Goal: Transaction & Acquisition: Book appointment/travel/reservation

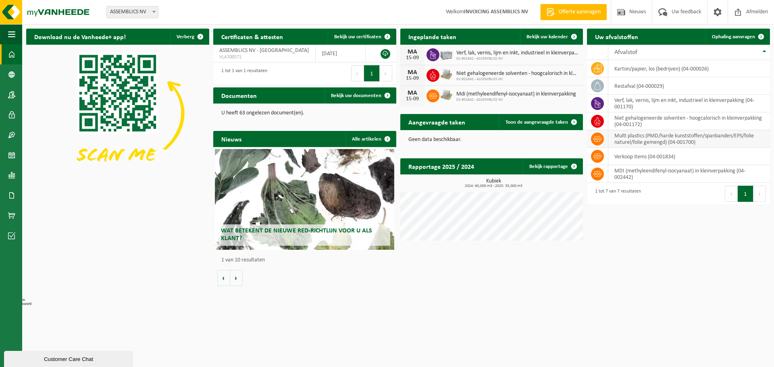
click at [685, 141] on td "multi plastics (PMD/harde kunststoffen/spanbanden/EPS/folie naturel/folie gemen…" at bounding box center [689, 139] width 162 height 18
click at [727, 36] on span "Ophaling aanvragen" at bounding box center [733, 36] width 43 height 5
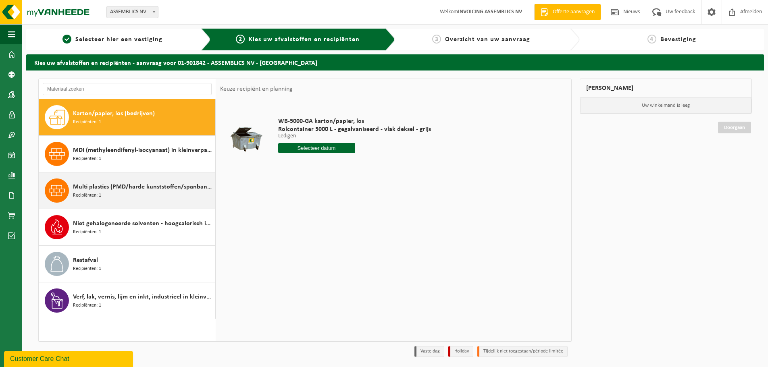
click at [140, 187] on span "Multi plastics (PMD/harde kunststoffen/spanbanden/EPS/folie naturel/folie gemen…" at bounding box center [143, 187] width 140 height 10
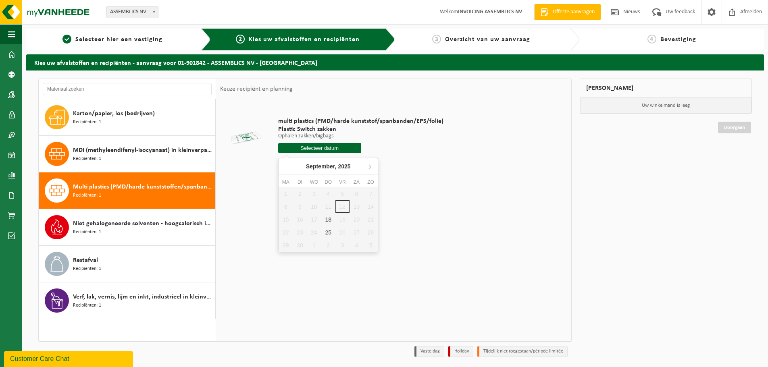
click at [334, 150] on input "text" at bounding box center [319, 148] width 83 height 10
click at [330, 222] on div "18" at bounding box center [328, 219] width 14 height 13
type input "Van 2025-09-18"
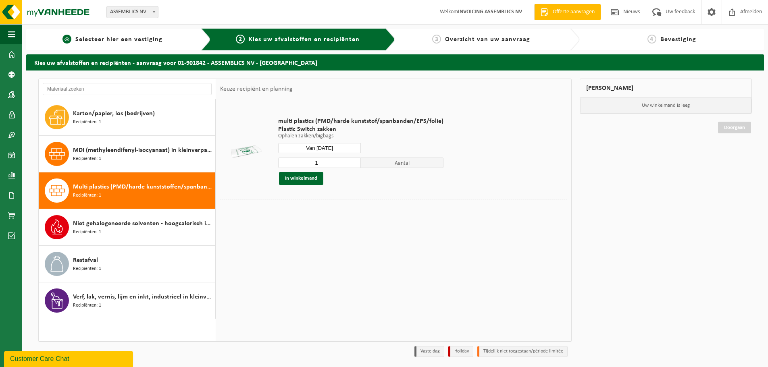
click at [141, 44] on link "1 Selecteer hier een vestiging" at bounding box center [112, 40] width 164 height 10
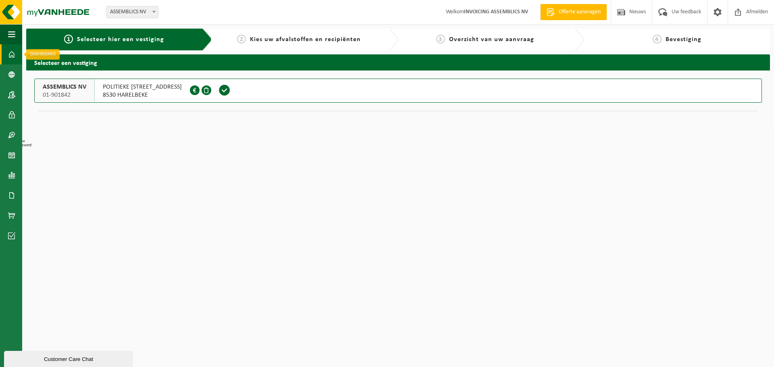
click at [6, 55] on link "Dashboard" at bounding box center [11, 54] width 22 height 20
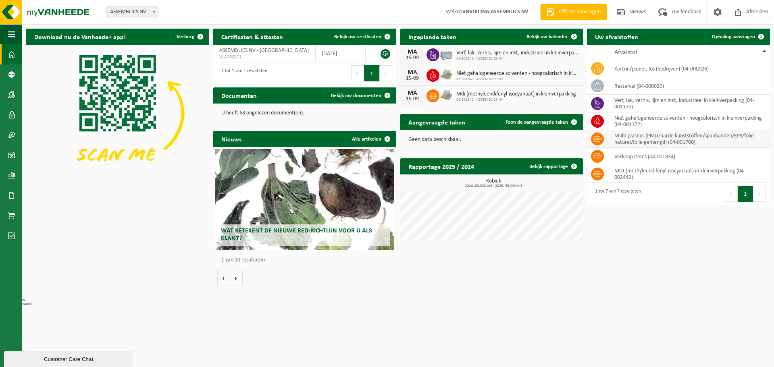
click at [705, 137] on td "multi plastics (PMD/harde kunststoffen/spanbanden/EPS/folie naturel/folie gemen…" at bounding box center [689, 139] width 162 height 18
click at [730, 35] on span "Ophaling aanvragen" at bounding box center [733, 36] width 43 height 5
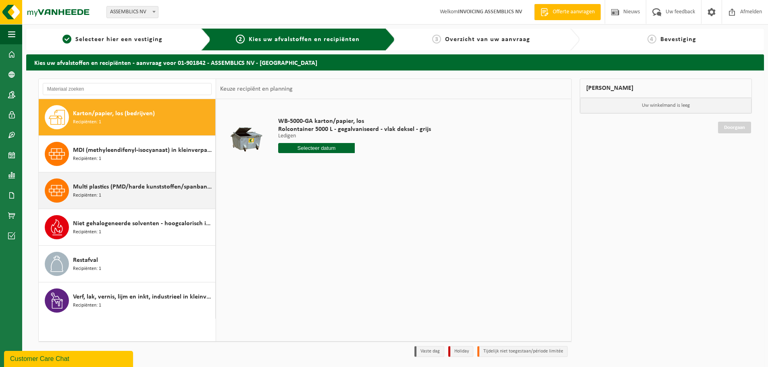
click at [129, 184] on span "Multi plastics (PMD/harde kunststoffen/spanbanden/EPS/folie naturel/folie gemen…" at bounding box center [143, 187] width 140 height 10
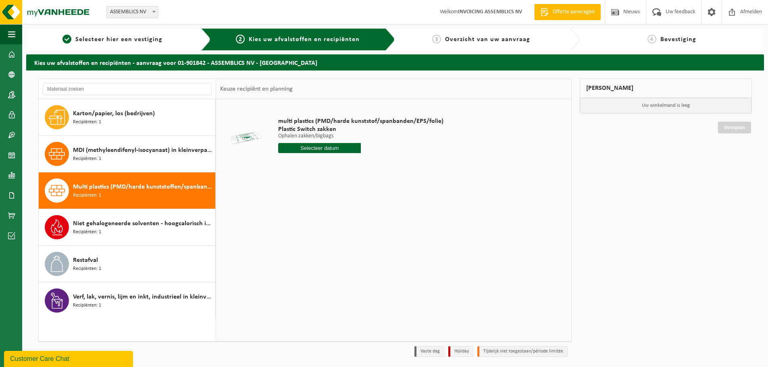
click at [309, 150] on input "text" at bounding box center [319, 148] width 83 height 10
click at [330, 220] on div "18" at bounding box center [328, 219] width 14 height 13
type input "Van 2025-09-18"
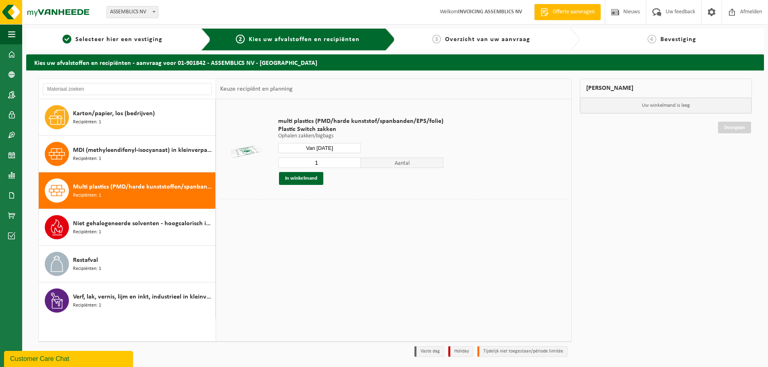
drag, startPoint x: 321, startPoint y: 165, endPoint x: 303, endPoint y: 165, distance: 17.7
click at [304, 165] on input "1" at bounding box center [319, 163] width 83 height 10
click at [353, 161] on input "2" at bounding box center [319, 163] width 83 height 10
click at [353, 161] on input "3" at bounding box center [319, 163] width 83 height 10
click at [353, 161] on input "4" at bounding box center [319, 163] width 83 height 10
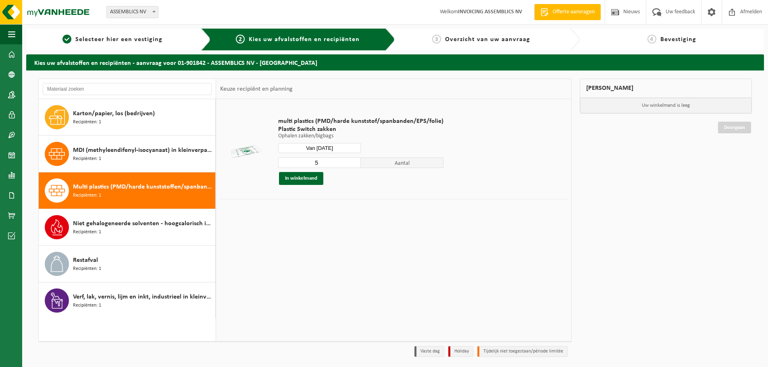
click at [353, 161] on input "5" at bounding box center [319, 163] width 83 height 10
click at [353, 161] on input "6" at bounding box center [319, 163] width 83 height 10
type input "7"
click at [353, 161] on input "7" at bounding box center [319, 163] width 83 height 10
click at [311, 175] on button "In winkelmand" at bounding box center [301, 178] width 44 height 13
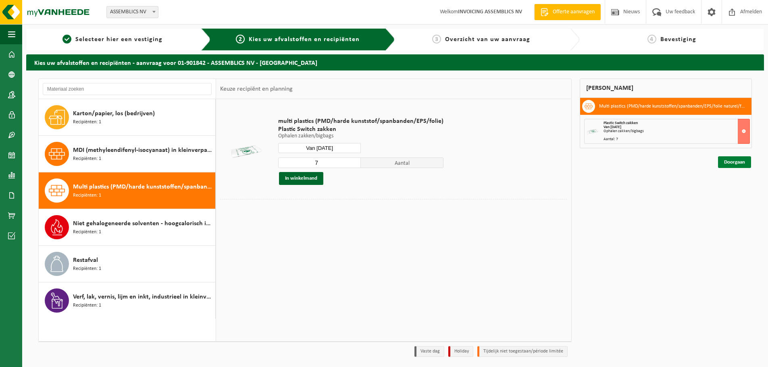
click at [730, 158] on link "Doorgaan" at bounding box center [734, 162] width 33 height 12
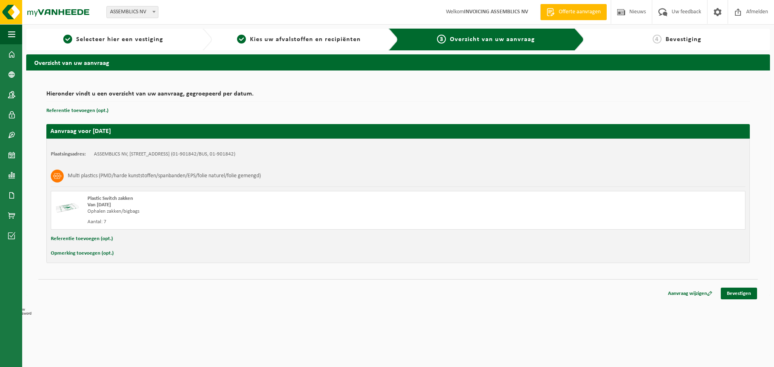
drag, startPoint x: 741, startPoint y: 294, endPoint x: 625, endPoint y: 303, distance: 116.9
click at [741, 295] on link "Bevestigen" at bounding box center [739, 294] width 36 height 12
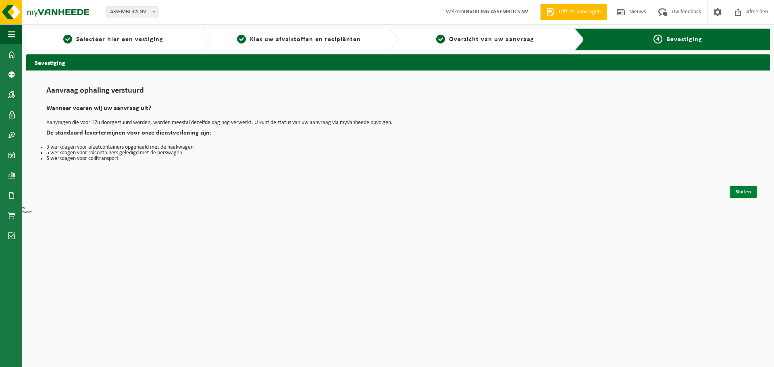
click at [739, 192] on link "Sluiten" at bounding box center [742, 192] width 27 height 12
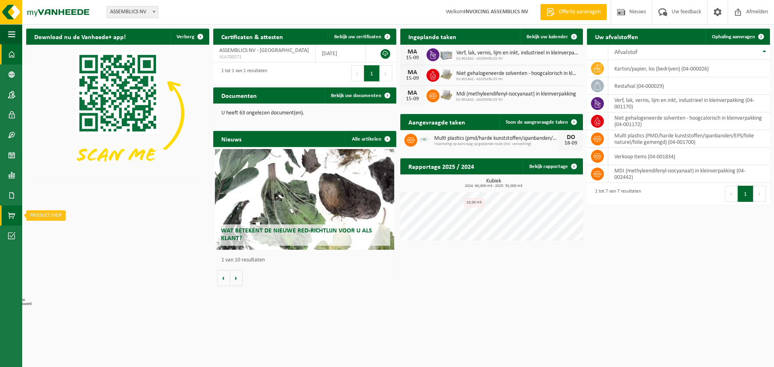
click at [12, 216] on span at bounding box center [11, 216] width 7 height 20
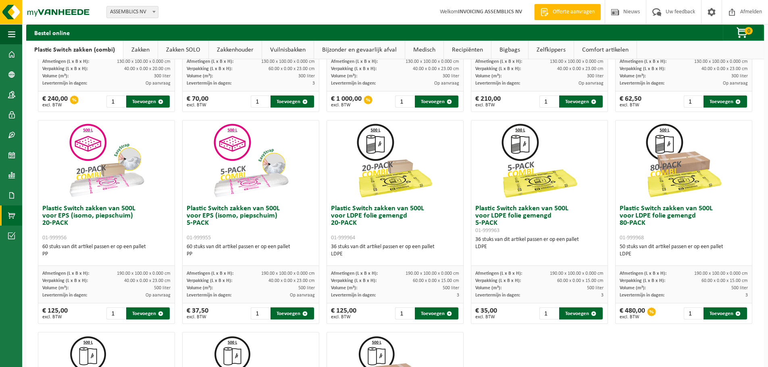
scroll to position [201, 0]
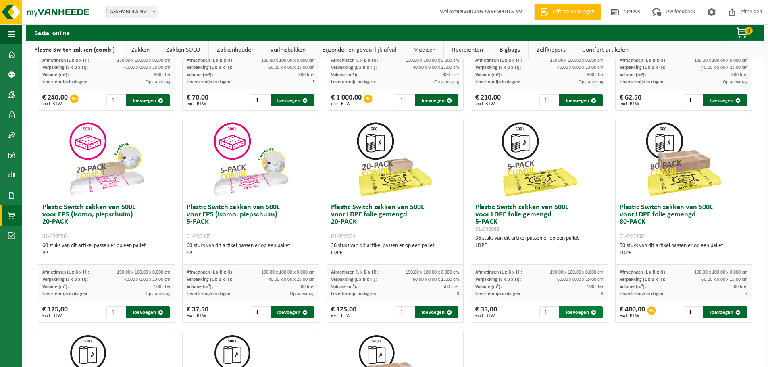
click at [565, 311] on button "Toevoegen" at bounding box center [581, 312] width 44 height 12
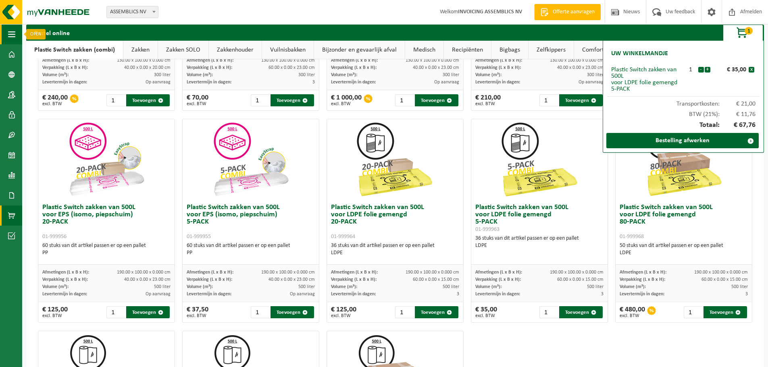
click at [12, 40] on span "button" at bounding box center [11, 34] width 7 height 20
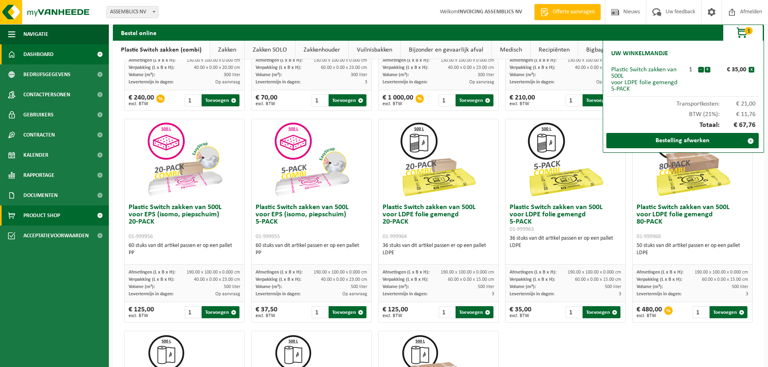
click at [29, 51] on span "Dashboard" at bounding box center [38, 54] width 30 height 20
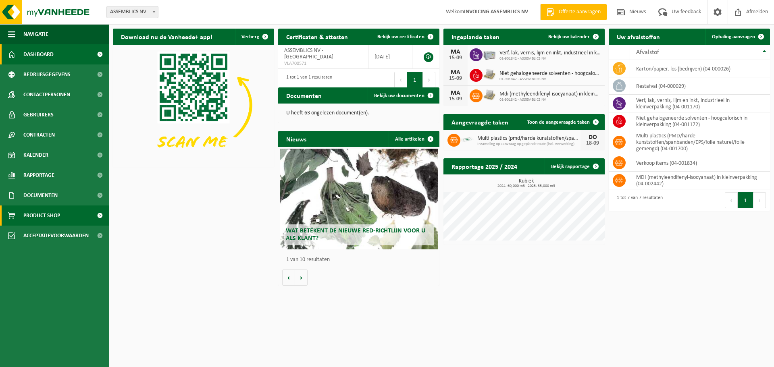
click at [41, 214] on span "Product Shop" at bounding box center [41, 216] width 37 height 20
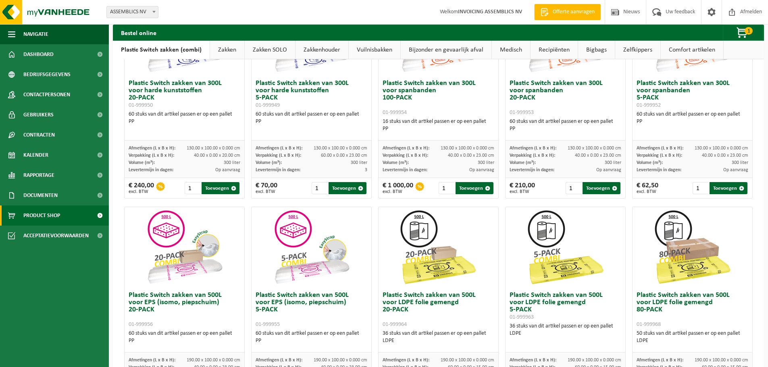
scroll to position [107, 0]
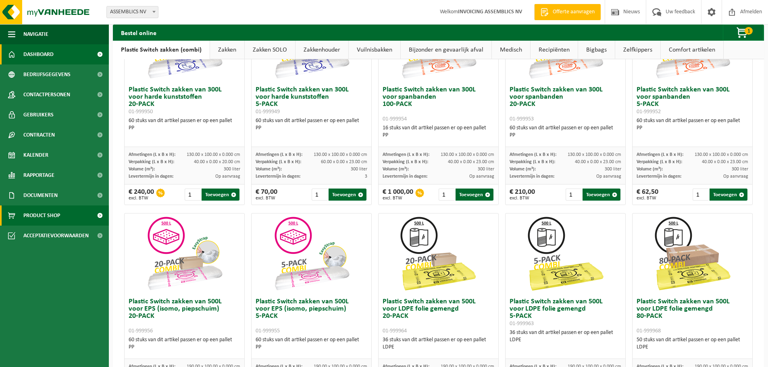
click at [33, 55] on span "Dashboard" at bounding box center [38, 54] width 30 height 20
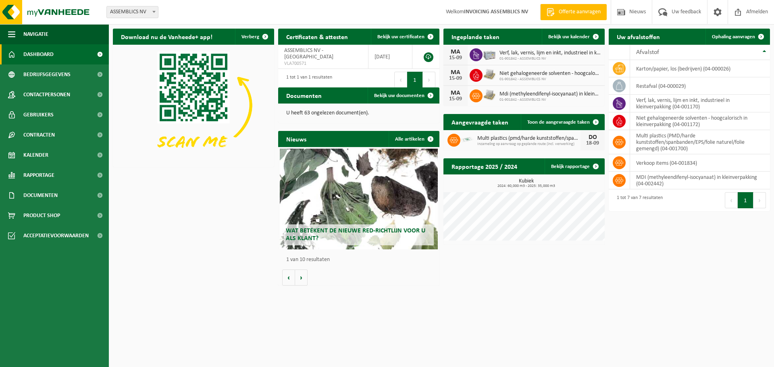
click at [560, 140] on span "Multi plastics (pmd/harde kunststoffen/spanbanden/eps/folie naturel/folie gemen…" at bounding box center [528, 138] width 103 height 6
click at [44, 207] on span "Product Shop" at bounding box center [41, 216] width 37 height 20
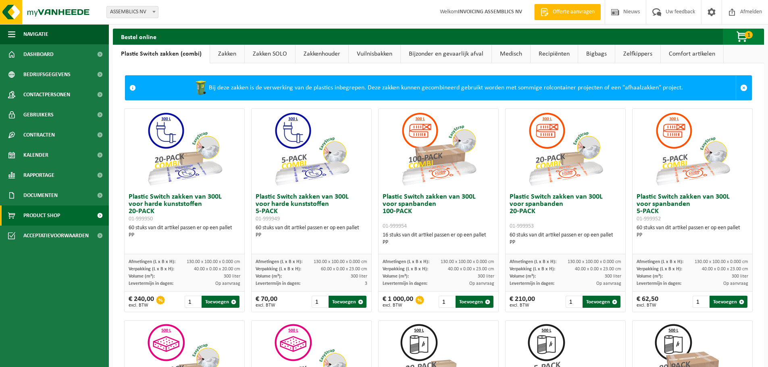
click at [743, 33] on span "button" at bounding box center [742, 37] width 40 height 16
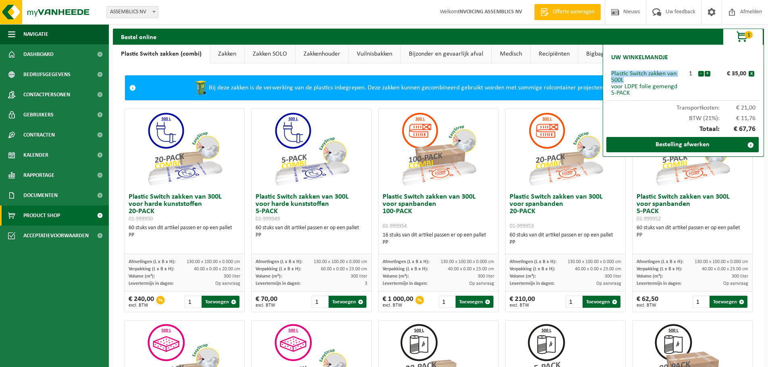
drag, startPoint x: 612, startPoint y: 75, endPoint x: 672, endPoint y: 80, distance: 59.9
click at [672, 80] on div "Plastic Switch zakken van 500L voor LDPE folie gemengd 5-PACK" at bounding box center [647, 84] width 72 height 26
